Goal: Transaction & Acquisition: Purchase product/service

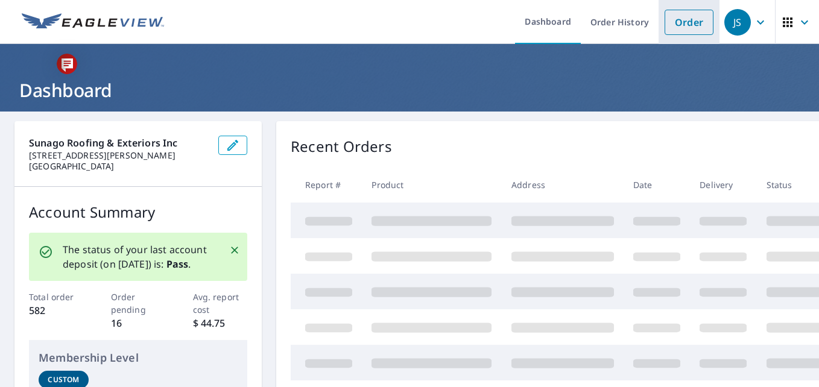
click at [681, 23] on link "Order" at bounding box center [689, 22] width 49 height 25
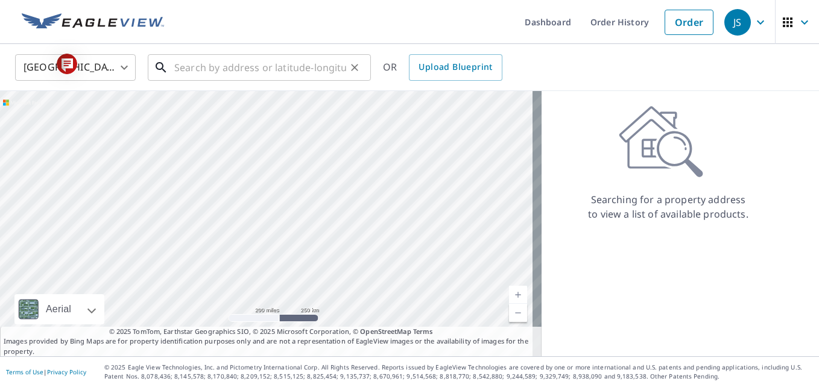
click at [224, 78] on input "text" at bounding box center [260, 68] width 172 height 34
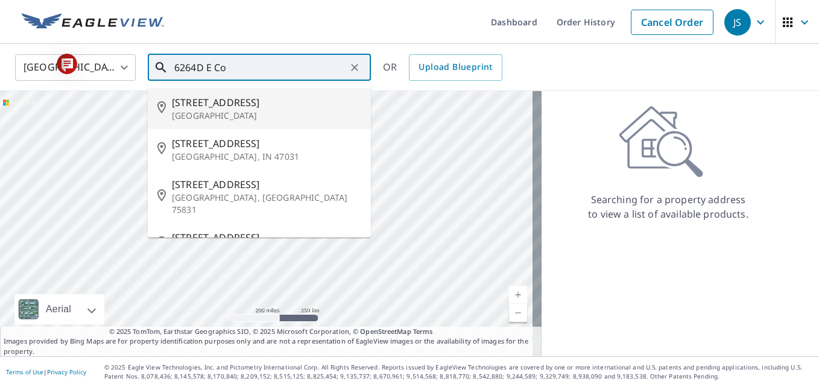
click at [224, 104] on span "6264D E Country Club Rd" at bounding box center [266, 102] width 189 height 14
type input "6264D E Country Club Rd Salina, KS 67401"
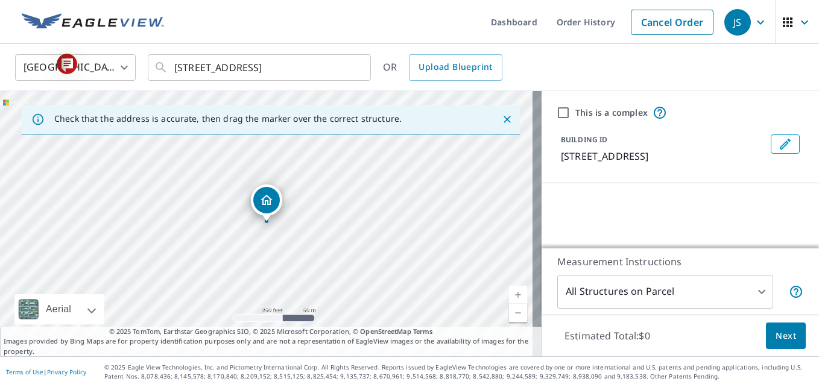
click at [509, 294] on link "Current Level 17, Zoom In" at bounding box center [518, 295] width 18 height 18
click at [509, 294] on link "Current Level 18, Zoom In" at bounding box center [518, 295] width 18 height 18
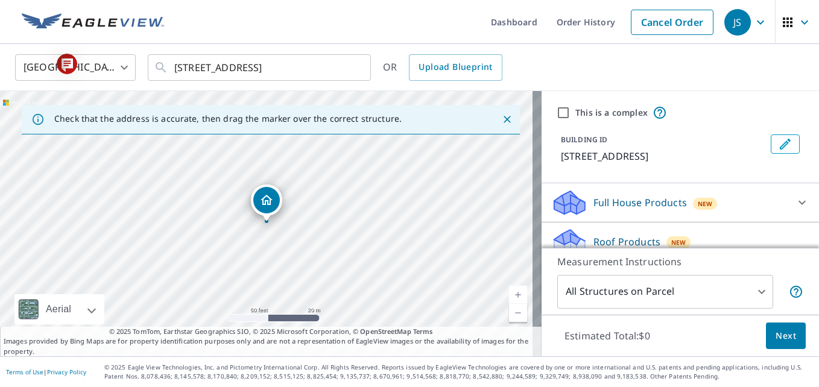
click at [509, 294] on link "Current Level 19, Zoom In" at bounding box center [518, 295] width 18 height 18
click at [776, 333] on span "Next" at bounding box center [786, 336] width 21 height 15
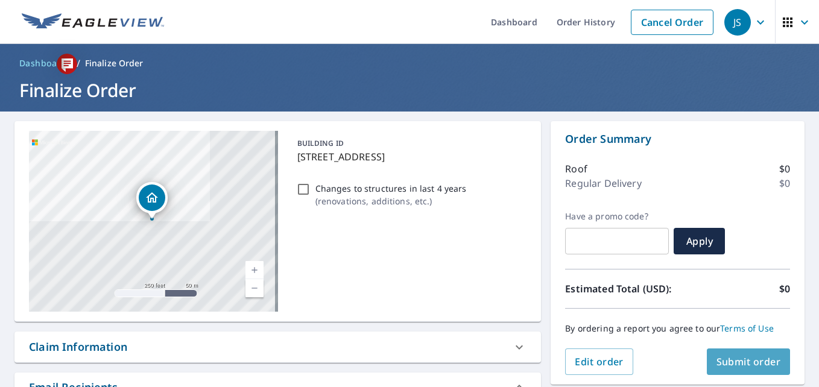
click at [756, 364] on span "Submit order" at bounding box center [749, 361] width 65 height 13
checkbox input "true"
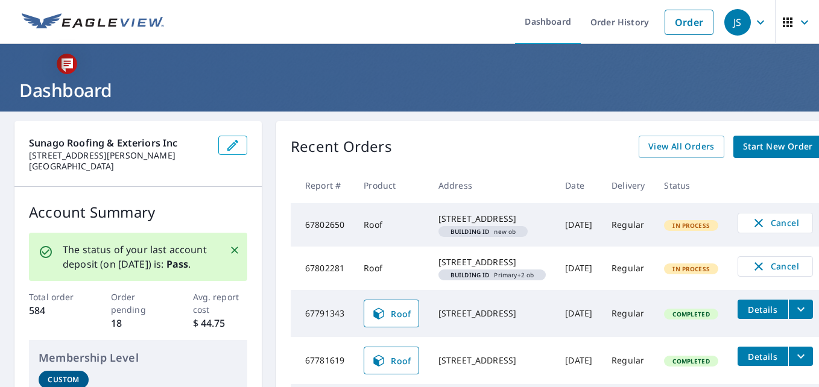
click at [797, 19] on icon "button" at bounding box center [804, 22] width 14 height 14
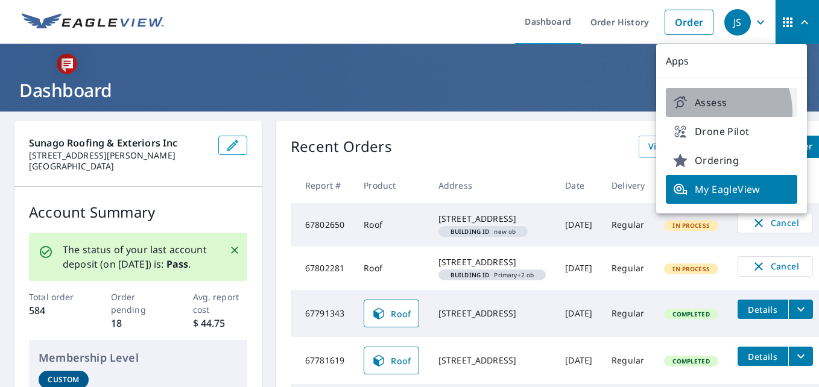
click at [716, 112] on link "Assess" at bounding box center [732, 102] width 132 height 29
